Goal: Transaction & Acquisition: Purchase product/service

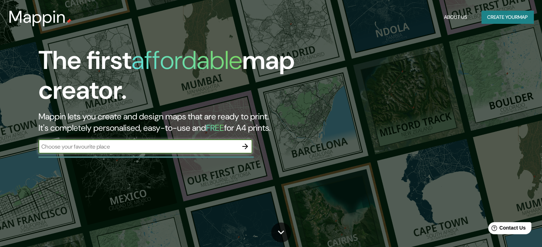
click at [217, 149] on input "text" at bounding box center [137, 147] width 199 height 8
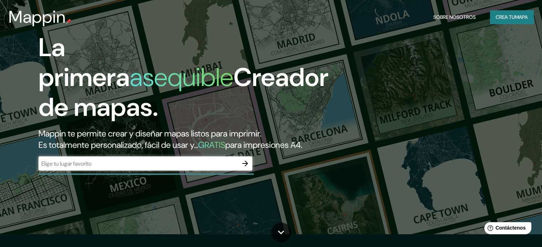
scroll to position [36, 0]
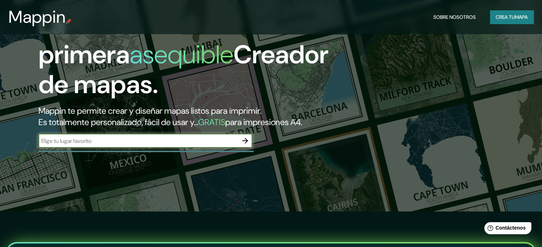
click at [221, 145] on input "text" at bounding box center [137, 141] width 199 height 8
type input "v"
type input "p"
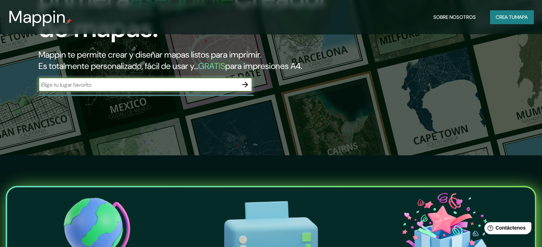
scroll to position [71, 0]
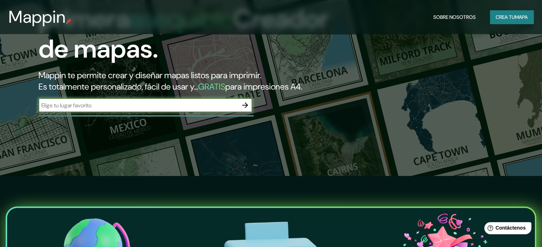
click at [178, 110] on input "text" at bounding box center [137, 105] width 199 height 8
type input "peru - huancayo - viques"
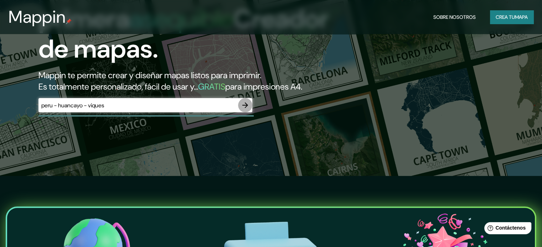
click at [245, 110] on icon "button" at bounding box center [245, 105] width 9 height 9
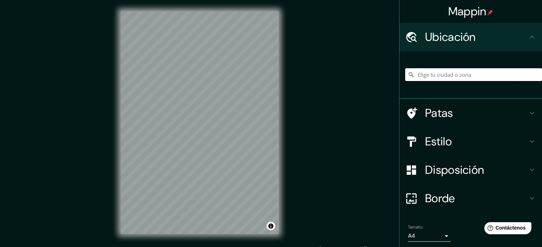
click at [436, 74] on input "Elige tu ciudad o zona" at bounding box center [473, 74] width 137 height 13
click at [432, 76] on input "[GEOGRAPHIC_DATA]" at bounding box center [473, 74] width 137 height 13
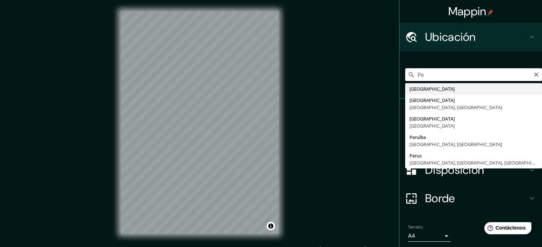
type input "P"
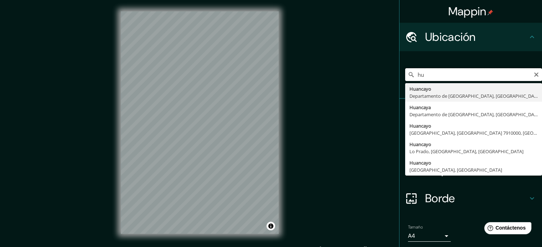
type input "h"
type input "Viques, [GEOGRAPHIC_DATA], [GEOGRAPHIC_DATA]"
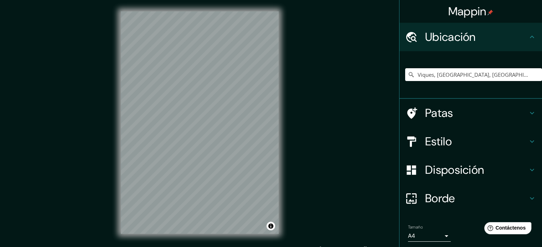
click at [458, 139] on h4 "Estilo" at bounding box center [476, 142] width 103 height 14
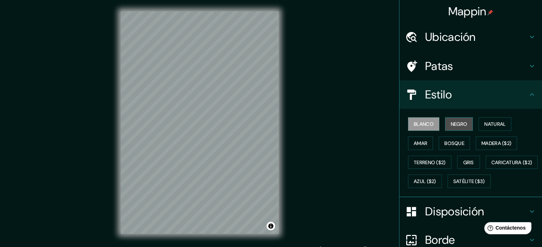
click at [458, 125] on font "Negro" at bounding box center [458, 124] width 17 height 6
click at [515, 96] on h4 "Estilo" at bounding box center [476, 95] width 103 height 14
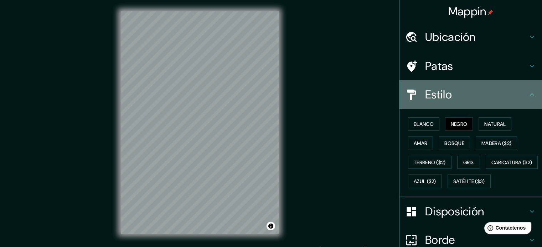
click at [425, 89] on font "Estilo" at bounding box center [438, 94] width 27 height 15
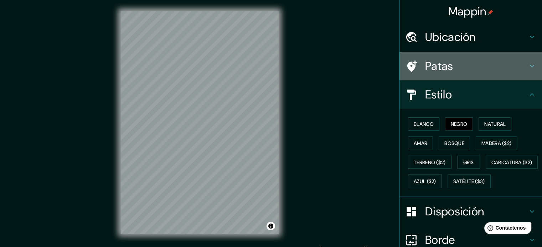
click at [517, 66] on h4 "Patas" at bounding box center [476, 66] width 103 height 14
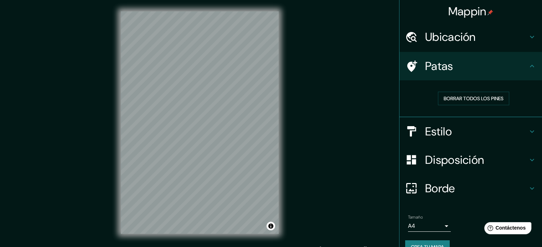
click at [517, 66] on h4 "Patas" at bounding box center [476, 66] width 103 height 14
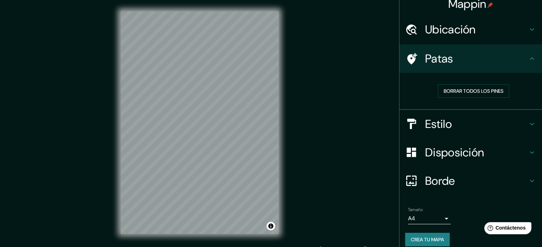
scroll to position [14, 0]
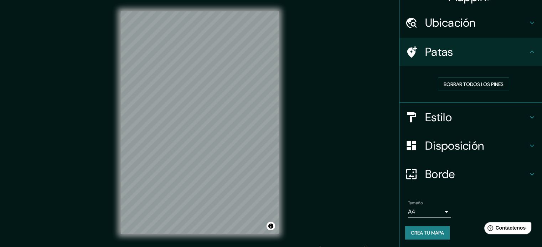
click at [441, 146] on font "Disposición" at bounding box center [454, 146] width 59 height 15
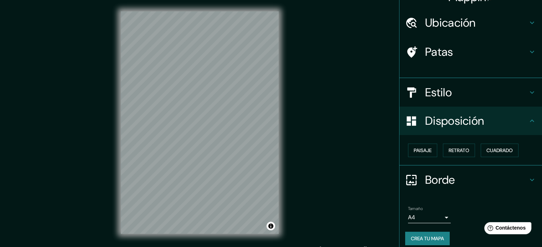
scroll to position [9, 0]
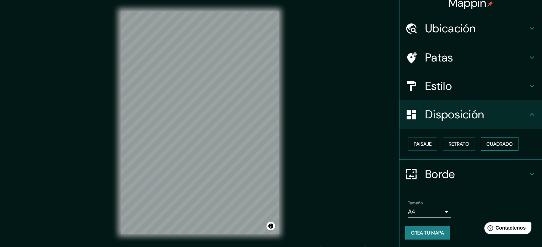
click at [500, 145] on font "Cuadrado" at bounding box center [499, 144] width 26 height 6
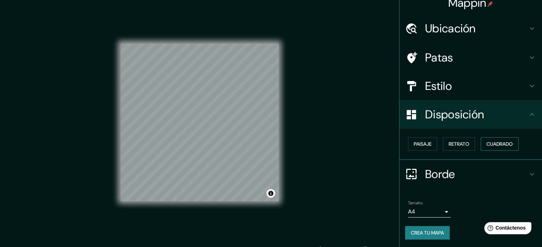
click at [500, 145] on font "Cuadrado" at bounding box center [499, 144] width 26 height 6
click at [417, 142] on font "Paisaje" at bounding box center [422, 144] width 18 height 6
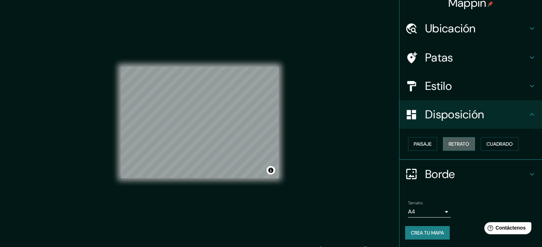
click at [448, 140] on font "Retrato" at bounding box center [458, 144] width 21 height 9
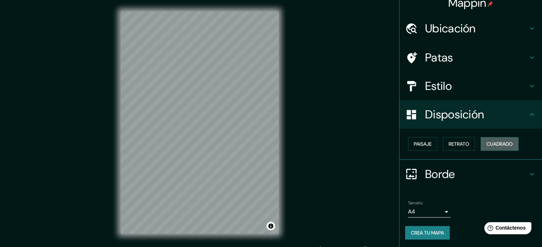
click at [489, 143] on font "Cuadrado" at bounding box center [499, 144] width 26 height 6
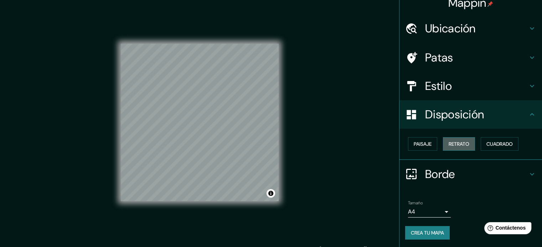
click at [464, 141] on font "Retrato" at bounding box center [458, 144] width 21 height 6
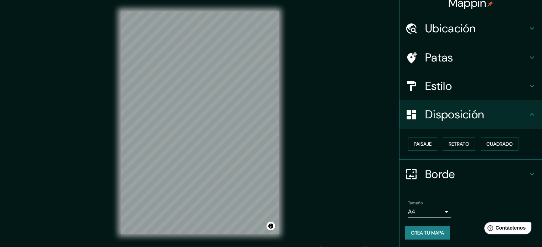
click at [416, 117] on div at bounding box center [415, 115] width 20 height 12
click at [464, 32] on font "Ubicación" at bounding box center [450, 28] width 51 height 15
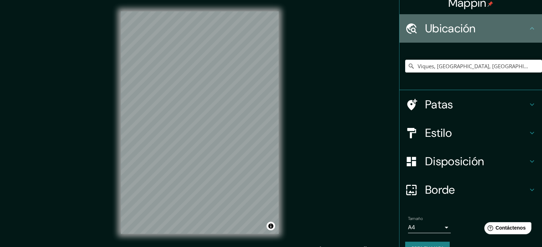
click at [464, 32] on font "Ubicación" at bounding box center [450, 28] width 51 height 15
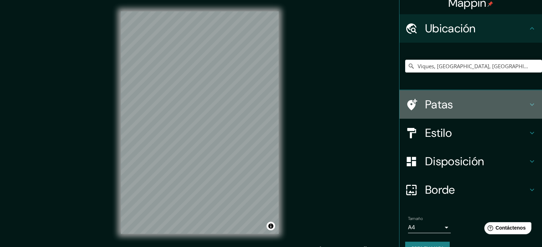
click at [451, 101] on h4 "Patas" at bounding box center [476, 105] width 103 height 14
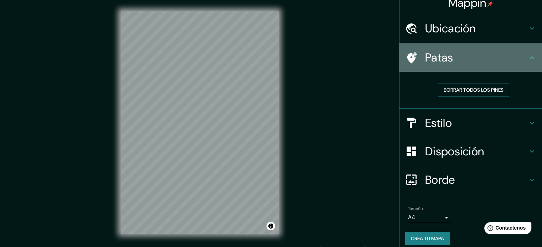
click at [527, 58] on icon at bounding box center [531, 57] width 9 height 9
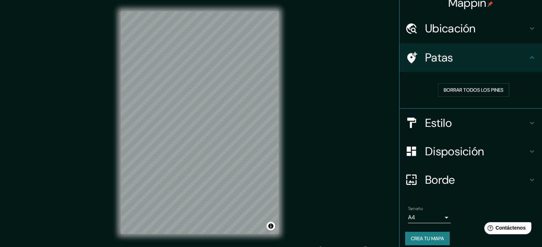
click at [431, 124] on font "Estilo" at bounding box center [438, 123] width 27 height 15
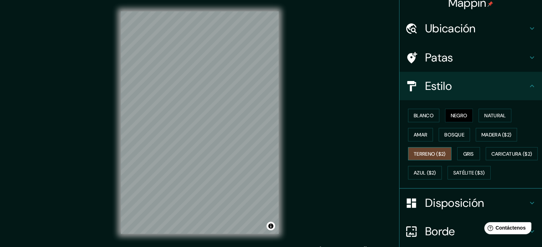
click at [420, 152] on font "Terreno ($2)" at bounding box center [429, 154] width 32 height 6
click at [420, 136] on font "Amar" at bounding box center [420, 135] width 14 height 6
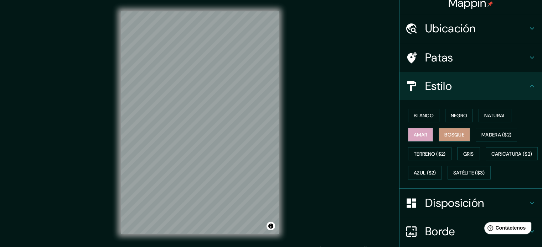
click at [444, 135] on font "Bosque" at bounding box center [454, 135] width 20 height 6
click at [424, 116] on font "Blanco" at bounding box center [423, 116] width 20 height 6
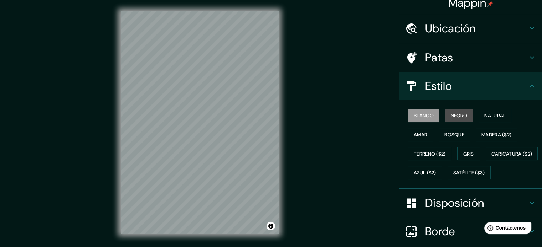
click at [450, 116] on font "Negro" at bounding box center [458, 116] width 17 height 6
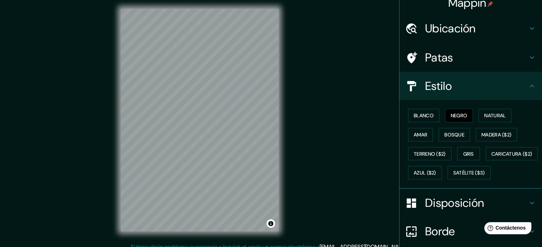
scroll to position [0, 0]
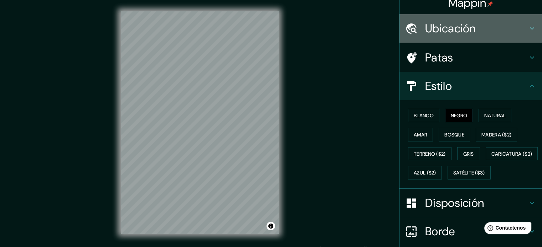
click at [457, 32] on font "Ubicación" at bounding box center [450, 28] width 51 height 15
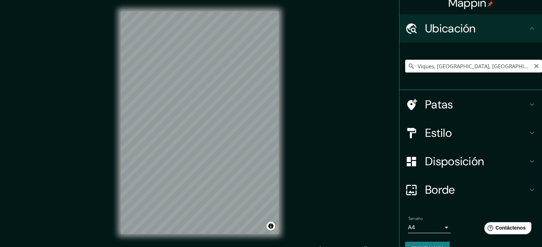
click at [506, 64] on input "Viques, [GEOGRAPHIC_DATA], [GEOGRAPHIC_DATA]" at bounding box center [473, 66] width 137 height 13
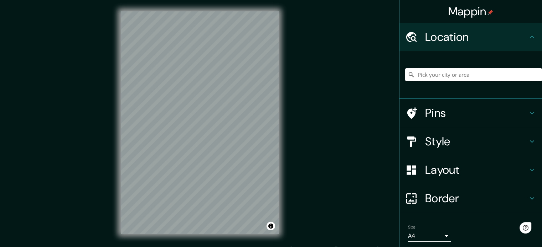
click at [429, 79] on input "Pick your city or area" at bounding box center [473, 74] width 137 height 13
click at [458, 115] on h4 "Pins" at bounding box center [476, 113] width 103 height 14
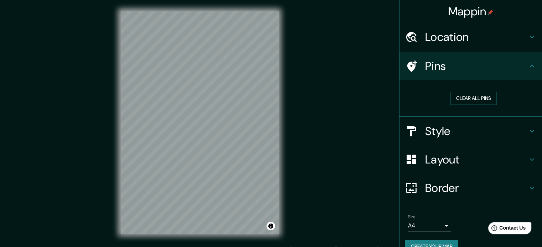
click at [454, 132] on h4 "Style" at bounding box center [476, 131] width 103 height 14
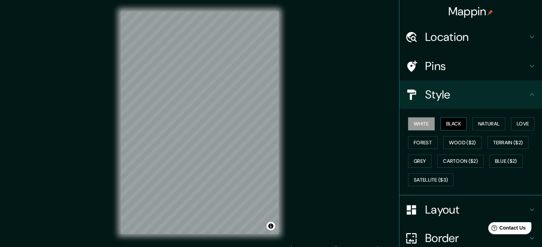
click at [453, 125] on button "Black" at bounding box center [453, 123] width 27 height 13
click at [464, 28] on div "Location" at bounding box center [470, 37] width 142 height 28
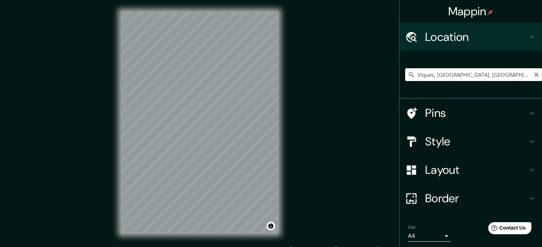
click at [508, 72] on input "Viques, [GEOGRAPHIC_DATA], [GEOGRAPHIC_DATA]" at bounding box center [473, 74] width 137 height 13
click at [434, 77] on input "Viques, [GEOGRAPHIC_DATA], [GEOGRAPHIC_DATA]" at bounding box center [473, 74] width 137 height 13
drag, startPoint x: 514, startPoint y: 71, endPoint x: 312, endPoint y: 82, distance: 201.8
click at [312, 82] on div "Mappin Location [GEOGRAPHIC_DATA], [GEOGRAPHIC_DATA], [GEOGRAPHIC_DATA] Pins St…" at bounding box center [271, 128] width 542 height 257
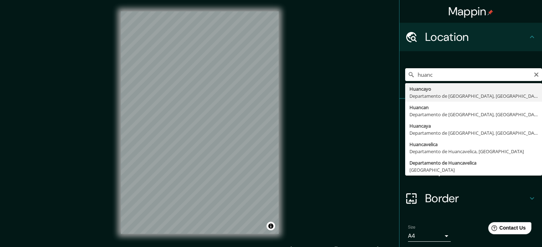
type input "Huancayo, [GEOGRAPHIC_DATA], [GEOGRAPHIC_DATA]"
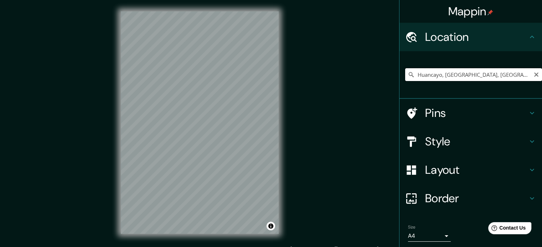
click at [450, 77] on input "Huancayo, [GEOGRAPHIC_DATA], [GEOGRAPHIC_DATA]" at bounding box center [473, 74] width 137 height 13
click at [534, 74] on icon "Clear" at bounding box center [536, 75] width 4 height 4
click at [486, 74] on input "Pick your city or area" at bounding box center [473, 74] width 137 height 13
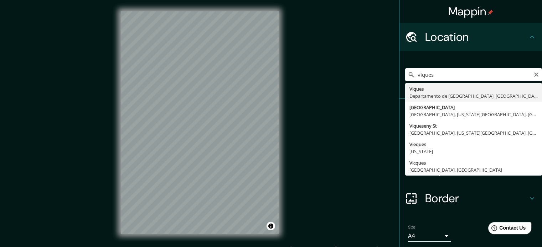
type input "Viques, [GEOGRAPHIC_DATA], [GEOGRAPHIC_DATA]"
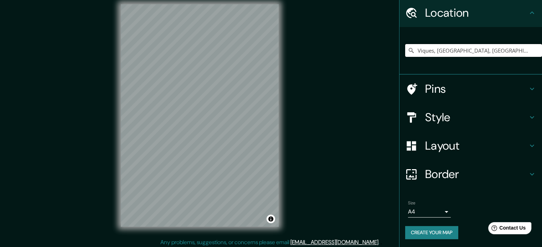
scroll to position [9, 0]
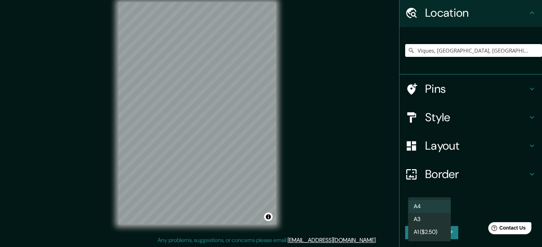
click at [436, 210] on body "Mappin Location [GEOGRAPHIC_DATA], [GEOGRAPHIC_DATA], [GEOGRAPHIC_DATA] Pins St…" at bounding box center [271, 114] width 542 height 247
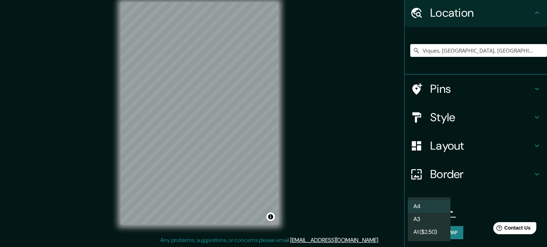
click at [433, 217] on li "A3" at bounding box center [429, 219] width 43 height 13
click at [432, 213] on body "Mappin Location [GEOGRAPHIC_DATA], [GEOGRAPHIC_DATA], [GEOGRAPHIC_DATA] Pins St…" at bounding box center [273, 114] width 547 height 247
click at [429, 206] on li "A4" at bounding box center [429, 206] width 43 height 13
click at [433, 206] on body "Mappin Location [GEOGRAPHIC_DATA], [GEOGRAPHIC_DATA], [GEOGRAPHIC_DATA] Pins St…" at bounding box center [273, 114] width 547 height 247
click at [430, 216] on li "A3" at bounding box center [429, 219] width 43 height 13
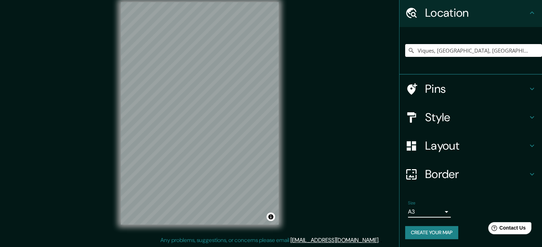
click at [456, 113] on h4 "Style" at bounding box center [476, 117] width 103 height 14
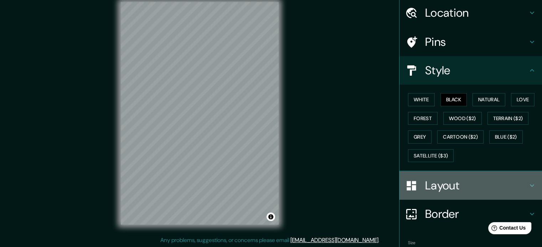
click at [440, 186] on h4 "Layout" at bounding box center [476, 186] width 103 height 14
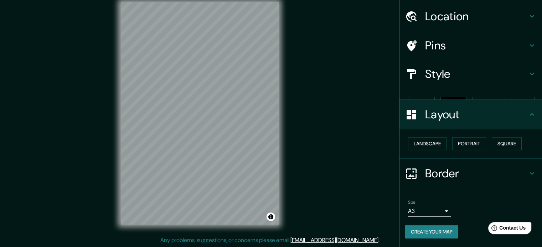
scroll to position [8, 0]
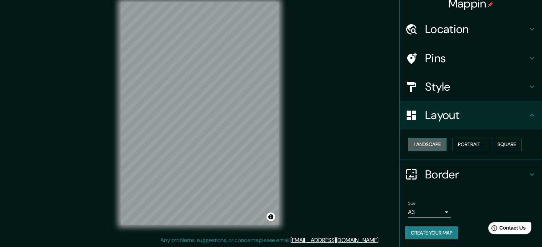
click at [424, 141] on button "Landscape" at bounding box center [427, 144] width 38 height 13
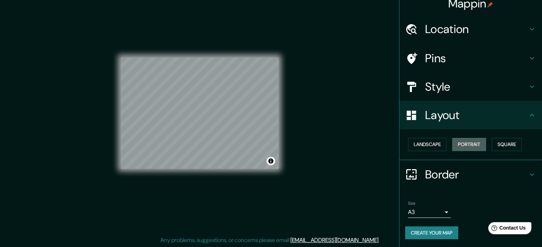
click at [456, 143] on button "Portrait" at bounding box center [469, 144] width 34 height 13
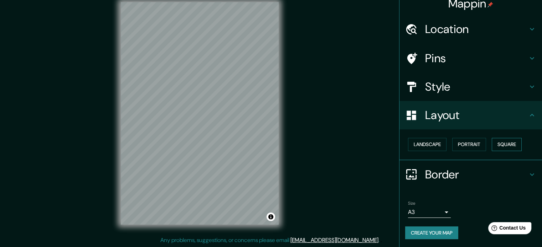
click at [494, 143] on button "Square" at bounding box center [506, 144] width 30 height 13
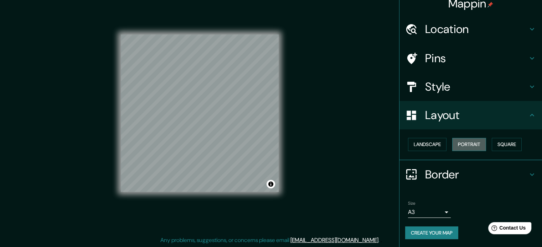
click at [473, 144] on button "Portrait" at bounding box center [469, 144] width 34 height 13
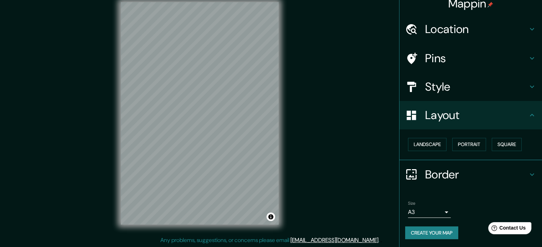
click at [434, 231] on button "Create your map" at bounding box center [431, 233] width 53 height 13
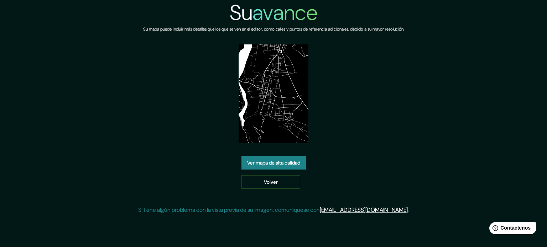
click at [268, 161] on font "Ver mapa de alta calidad" at bounding box center [273, 163] width 53 height 6
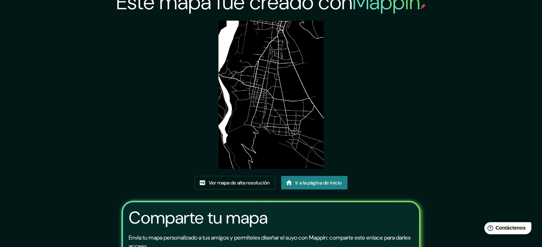
scroll to position [9, 0]
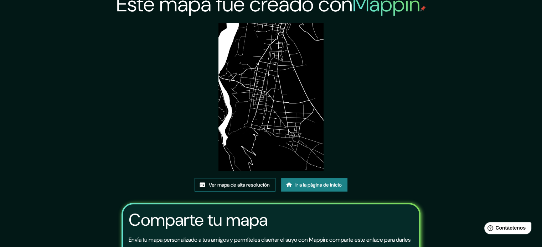
click at [252, 184] on font "Ver mapa de alta resolución" at bounding box center [239, 185] width 61 height 6
click at [278, 58] on img at bounding box center [270, 97] width 105 height 148
click at [308, 182] on font "Ir a la página de inicio" at bounding box center [318, 185] width 46 height 6
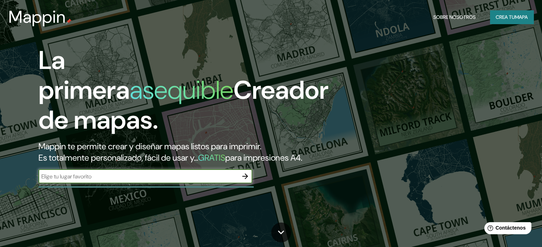
click at [190, 181] on input "text" at bounding box center [137, 177] width 199 height 8
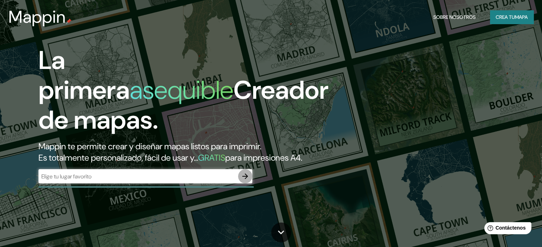
click at [242, 181] on icon "button" at bounding box center [245, 176] width 9 height 9
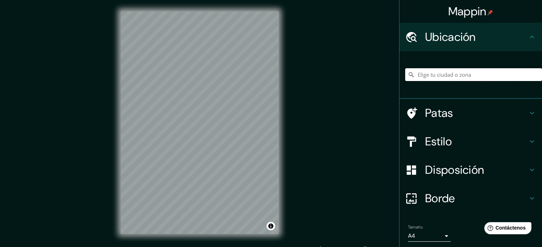
click at [432, 77] on input "Elige tu ciudad o zona" at bounding box center [473, 74] width 137 height 13
type input "Viques, [GEOGRAPHIC_DATA], [GEOGRAPHIC_DATA]"
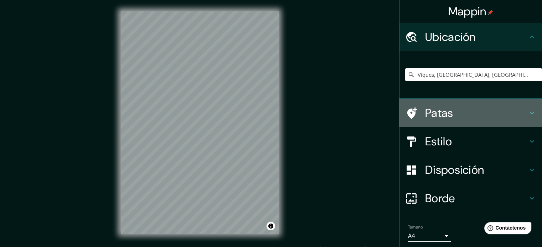
click at [439, 110] on font "Patas" at bounding box center [439, 113] width 28 height 15
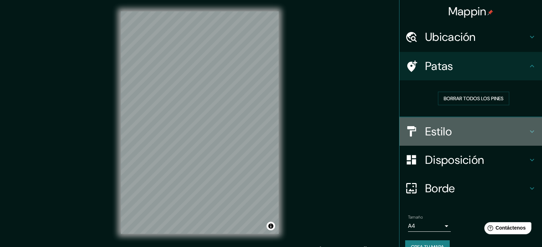
click at [437, 128] on font "Estilo" at bounding box center [438, 131] width 27 height 15
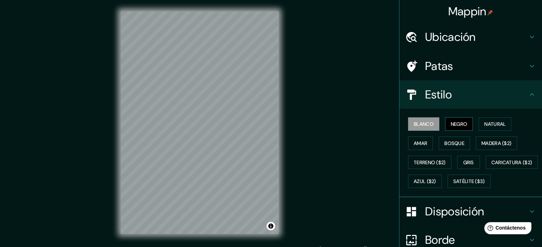
click at [450, 126] on font "Negro" at bounding box center [458, 124] width 17 height 6
